Goal: Information Seeking & Learning: Find specific fact

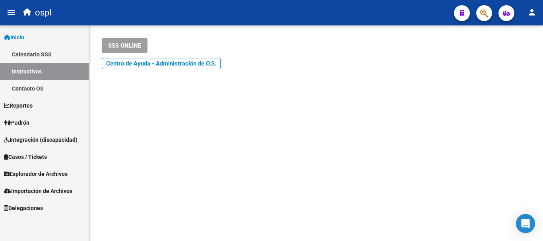
click at [37, 126] on link "Padrón" at bounding box center [44, 122] width 89 height 17
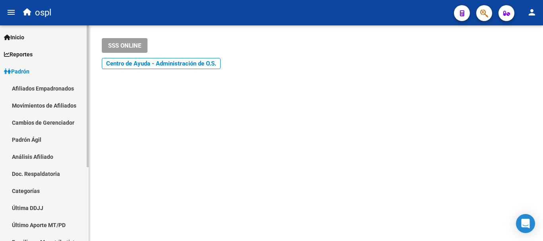
click at [28, 70] on span "Padrón" at bounding box center [16, 71] width 25 height 9
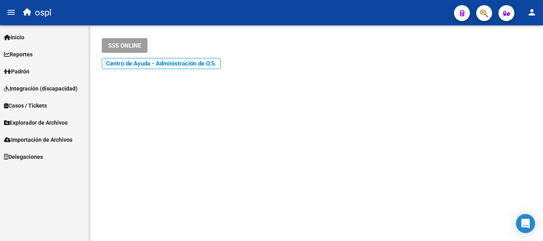
click at [28, 70] on span "Padrón" at bounding box center [16, 71] width 25 height 9
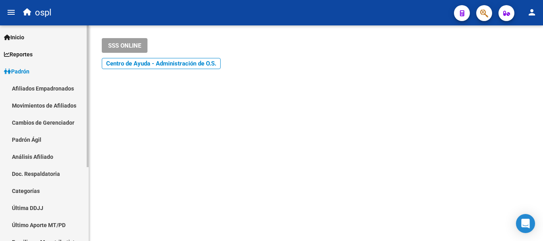
click at [43, 136] on link "Padrón Ágil" at bounding box center [44, 139] width 89 height 17
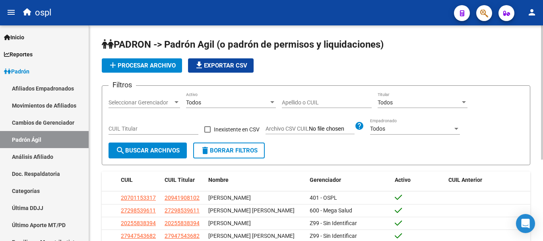
click at [332, 97] on div "Apellido o CUIL" at bounding box center [327, 100] width 90 height 16
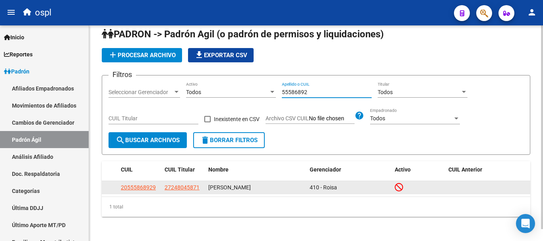
scroll to position [13, 0]
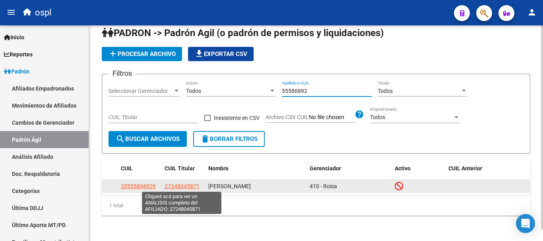
type input "55586892"
click at [193, 185] on span "27248045871" at bounding box center [181, 186] width 35 height 6
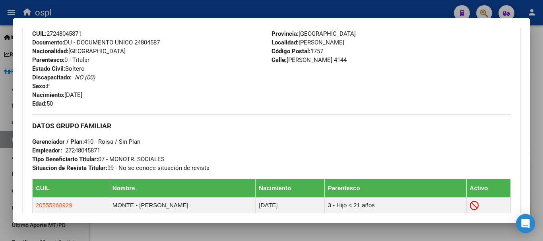
scroll to position [187, 0]
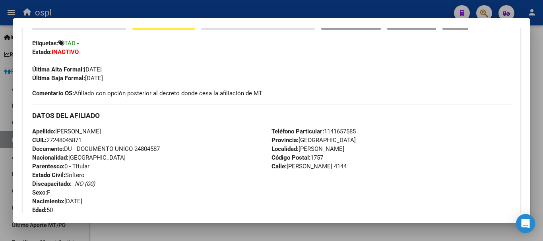
click at [70, 47] on span "TAD -" at bounding box center [71, 43] width 14 height 7
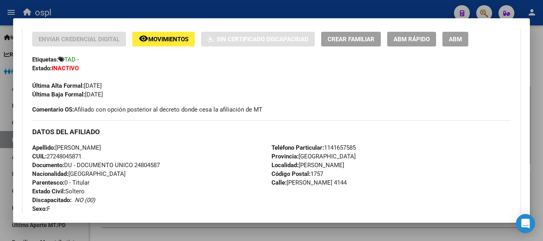
scroll to position [169, 0]
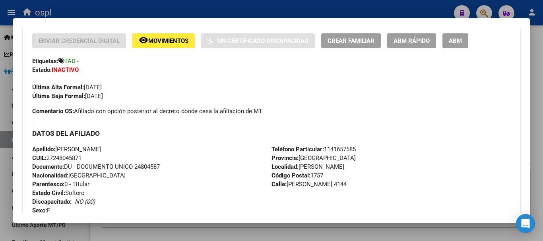
click at [533, 143] on div at bounding box center [271, 120] width 543 height 241
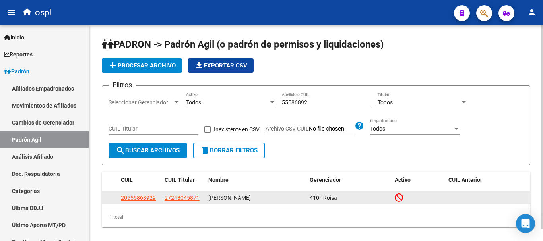
click at [192, 202] on app-link-go-to "27248045871" at bounding box center [181, 197] width 35 height 9
drag, startPoint x: 172, startPoint y: 199, endPoint x: 199, endPoint y: 200, distance: 26.6
click at [199, 200] on div "27248045871" at bounding box center [182, 197] width 37 height 9
copy span "27248045871"
